Goal: Find specific page/section: Find specific page/section

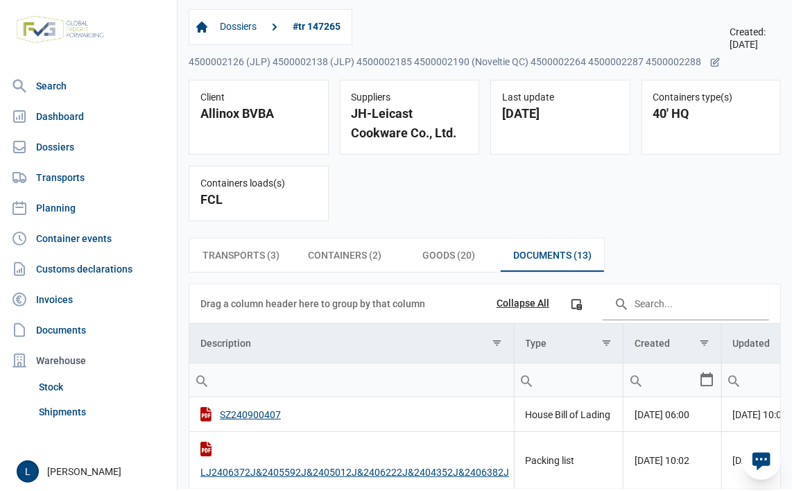
scroll to position [139, 0]
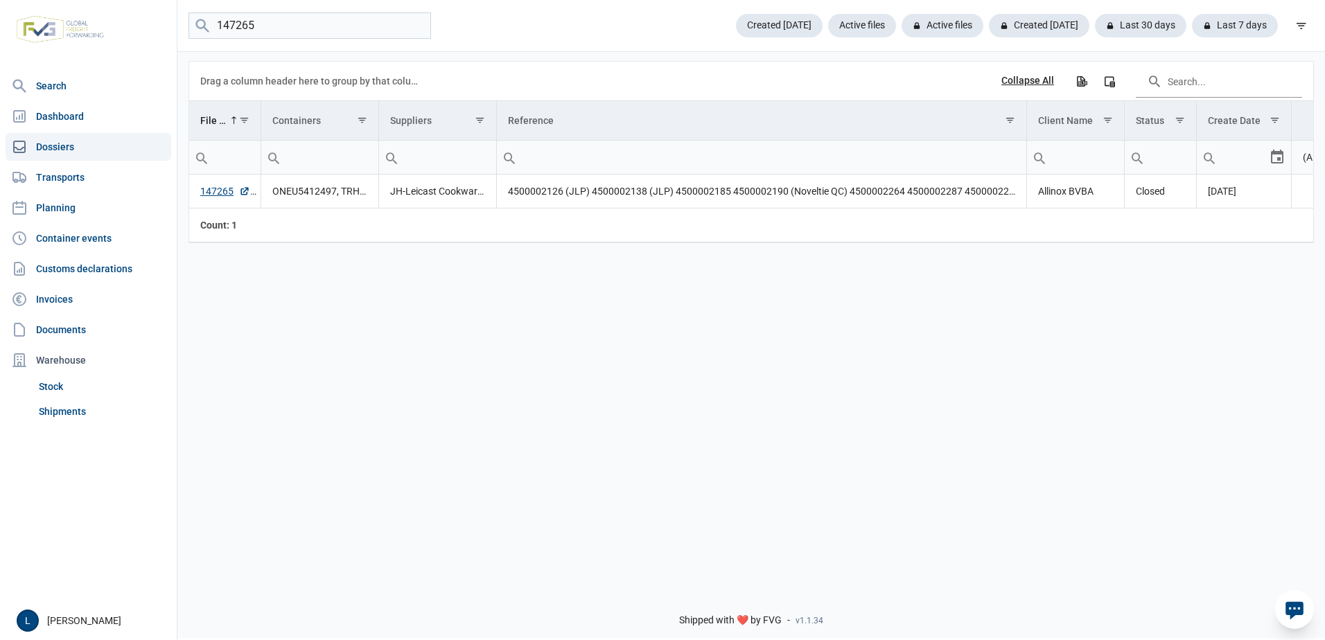
click at [408, 490] on div "Data grid with 1 rows and 8 columns Drag a column header here to group by that …" at bounding box center [751, 315] width 1148 height 530
click at [620, 471] on div "Data grid with 1 rows and 8 columns Drag a column header here to group by that …" at bounding box center [751, 315] width 1148 height 530
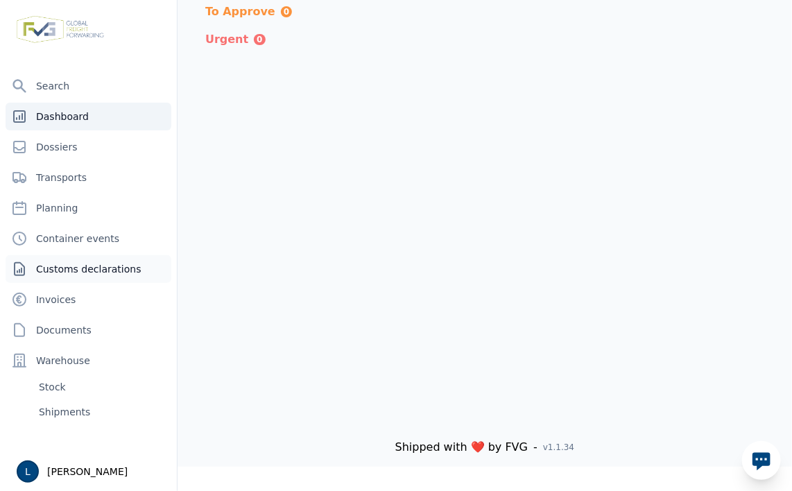
drag, startPoint x: 103, startPoint y: 281, endPoint x: 116, endPoint y: 263, distance: 23.3
click at [103, 281] on link "Customs declarations" at bounding box center [89, 269] width 166 height 28
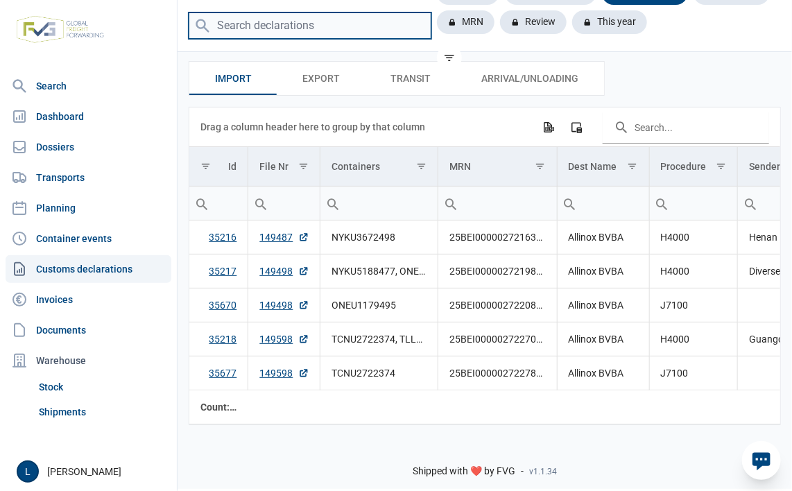
click at [286, 26] on input "search" at bounding box center [310, 25] width 243 height 27
type input "25"
click at [225, 21] on input "search" at bounding box center [310, 25] width 243 height 27
type input "25NL"
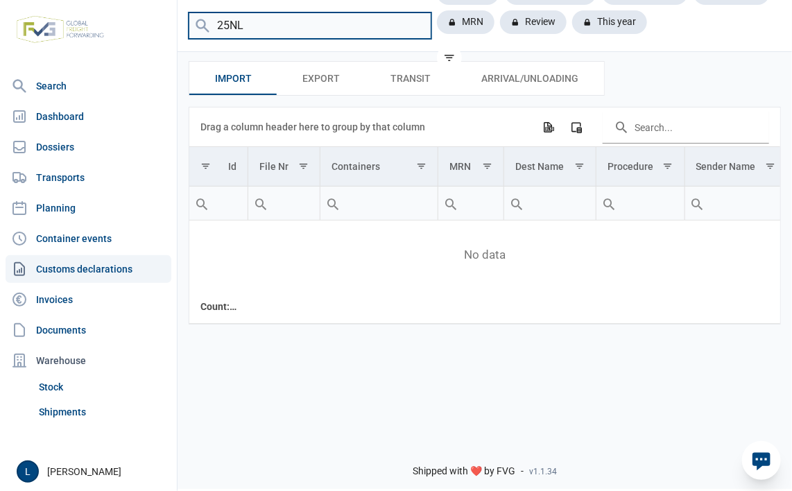
drag, startPoint x: 353, startPoint y: 31, endPoint x: 10, endPoint y: 47, distance: 342.8
click at [58, 37] on div "Search Dashboard Dossiers Transports Planning Container events Customs declarat…" at bounding box center [396, 243] width 792 height 491
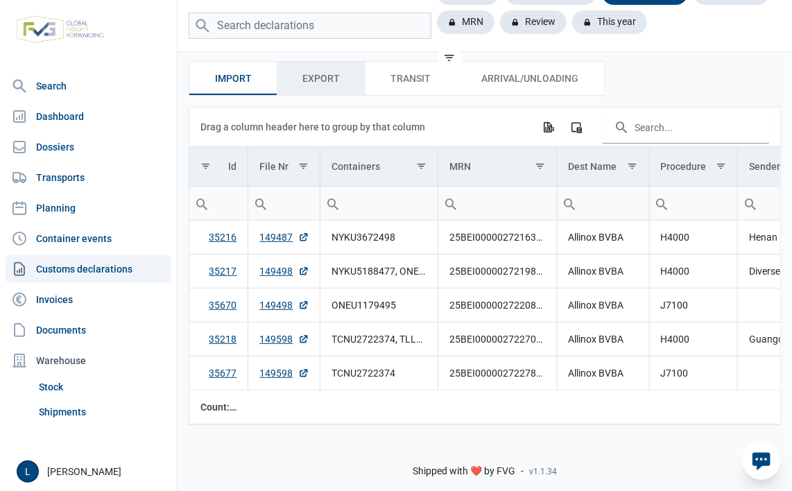
click at [325, 83] on span "Export Export" at bounding box center [320, 78] width 37 height 17
